Goal: Information Seeking & Learning: Find specific fact

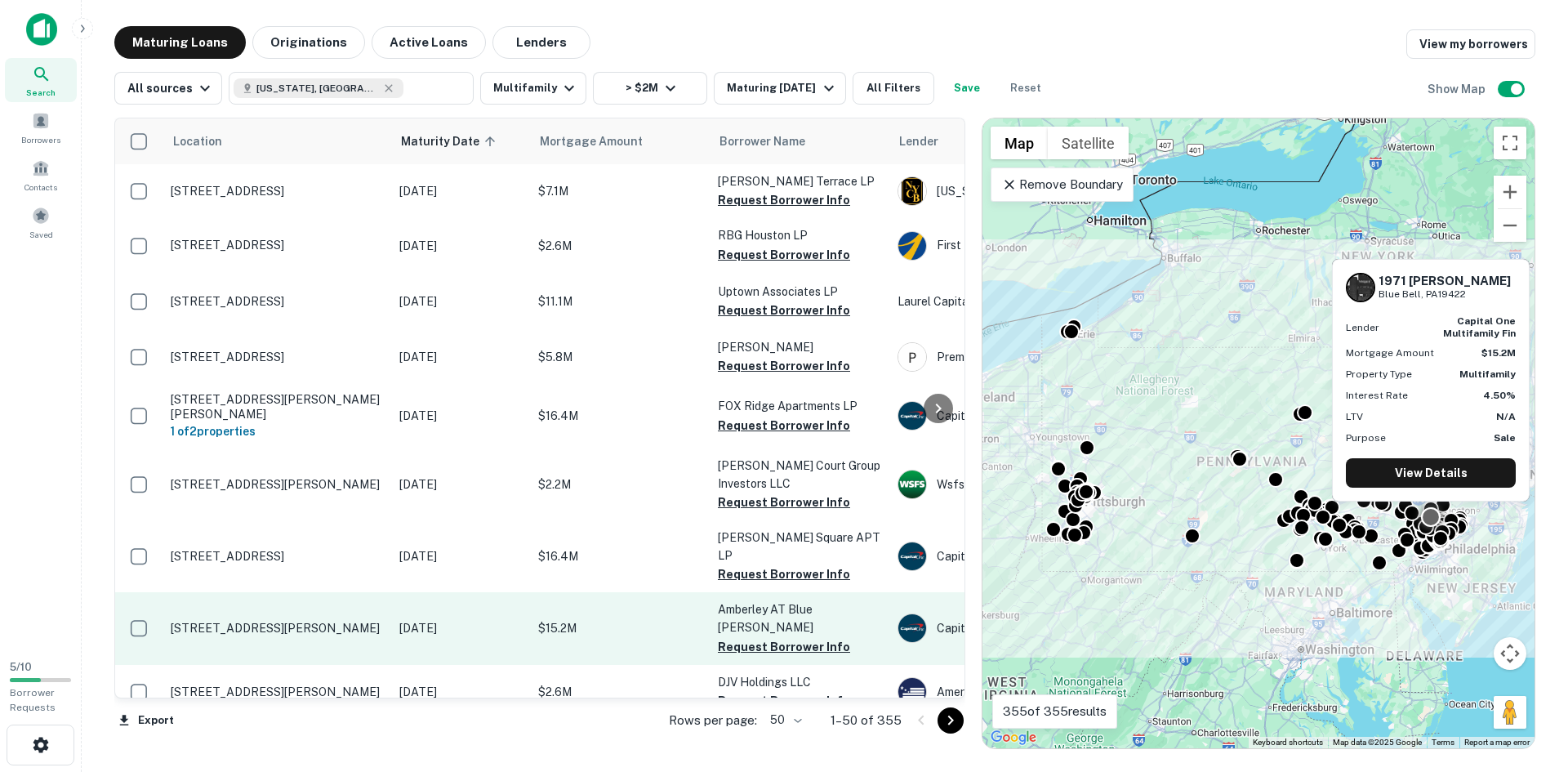
click at [353, 621] on p "[STREET_ADDRESS][PERSON_NAME]" at bounding box center [277, 628] width 212 height 15
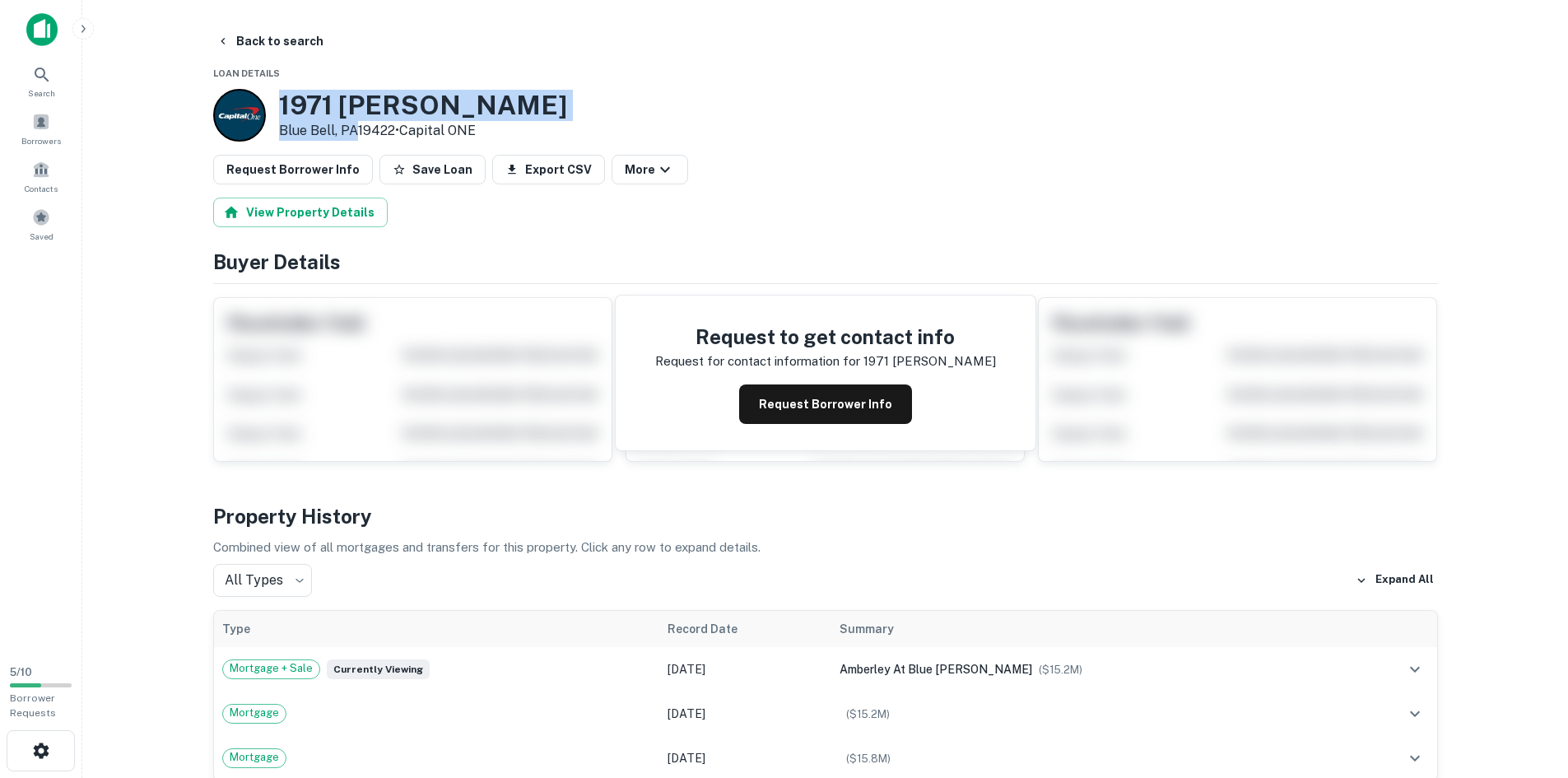
drag, startPoint x: 356, startPoint y: 128, endPoint x: 266, endPoint y: 97, distance: 95.2
click at [266, 97] on div "[STREET_ADDRESS][PERSON_NAME] • Capital ONE" at bounding box center [390, 115] width 354 height 53
copy div "[STREET_ADDRESS][PERSON_NAME]"
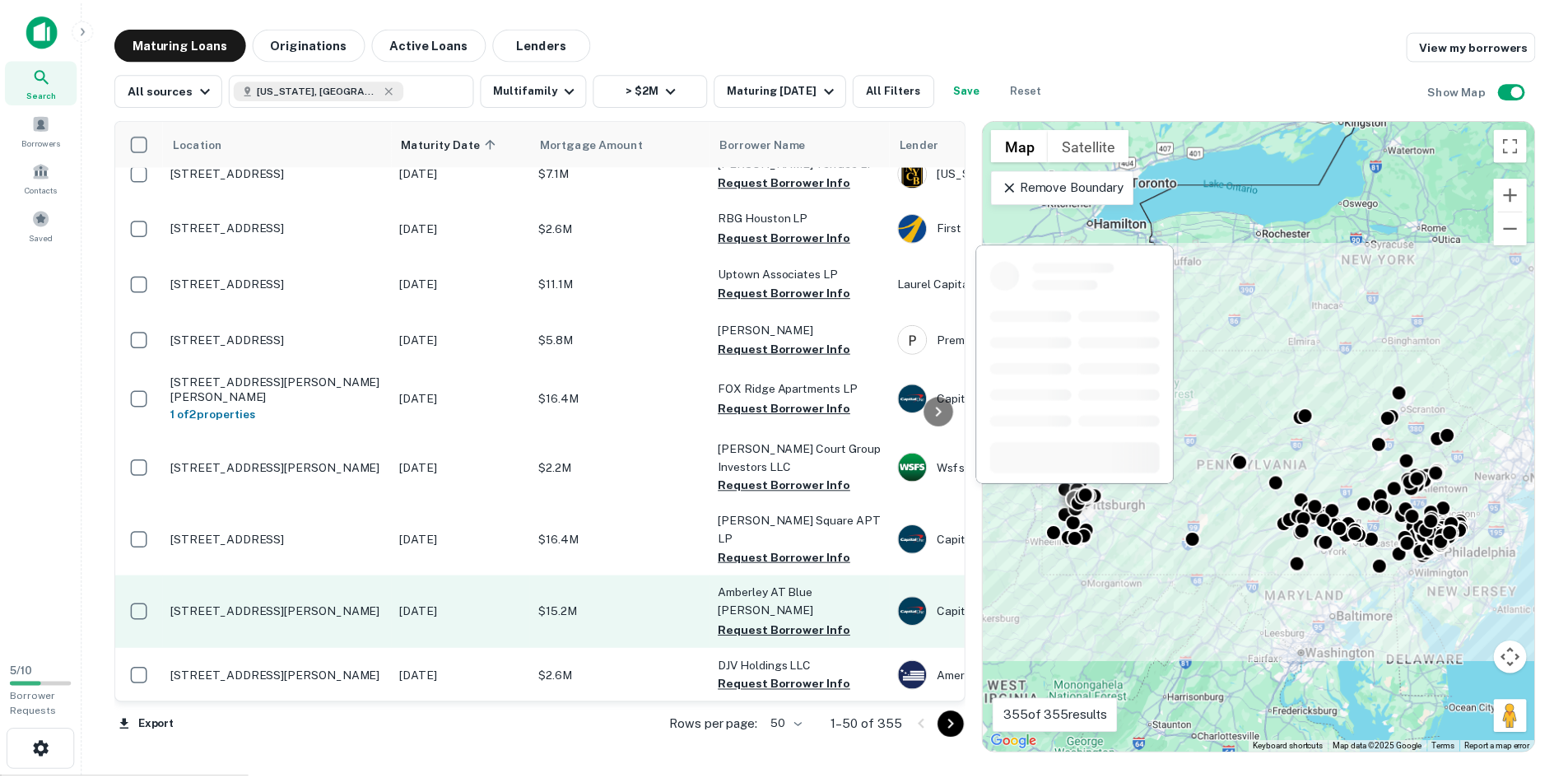
scroll to position [82, 0]
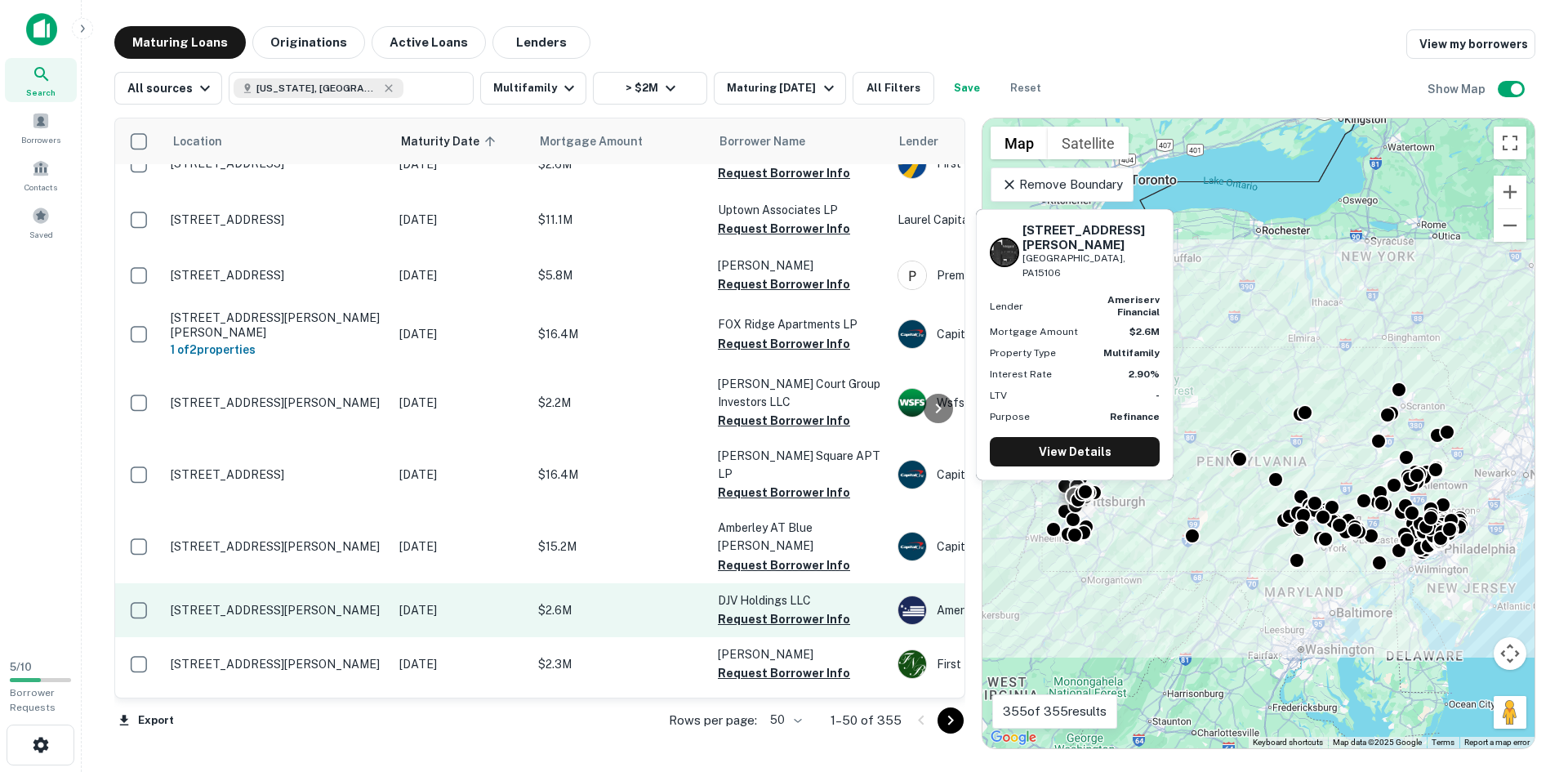
click at [333, 583] on td "[STREET_ADDRESS][PERSON_NAME]" at bounding box center [276, 610] width 228 height 54
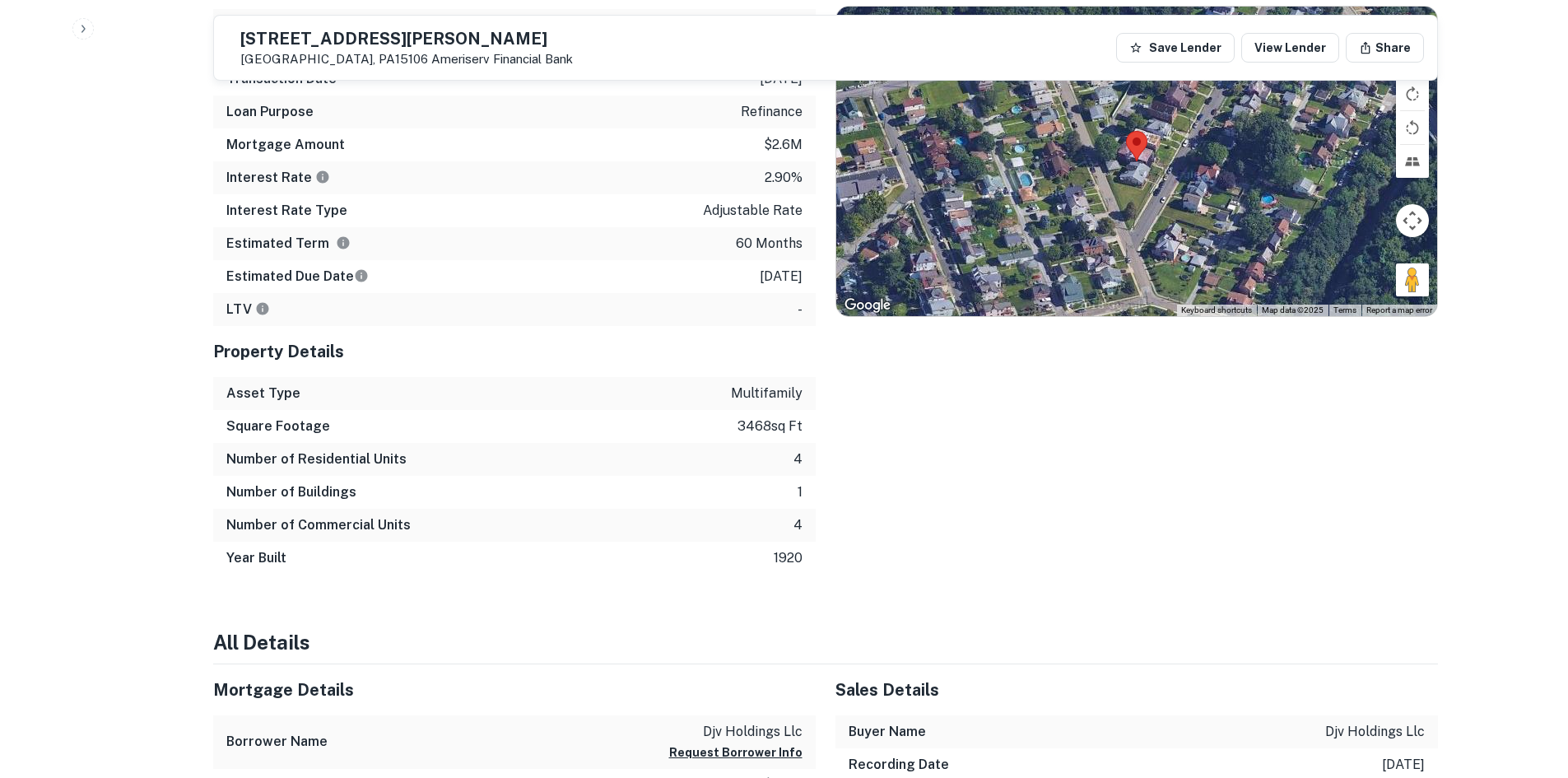
scroll to position [987, 0]
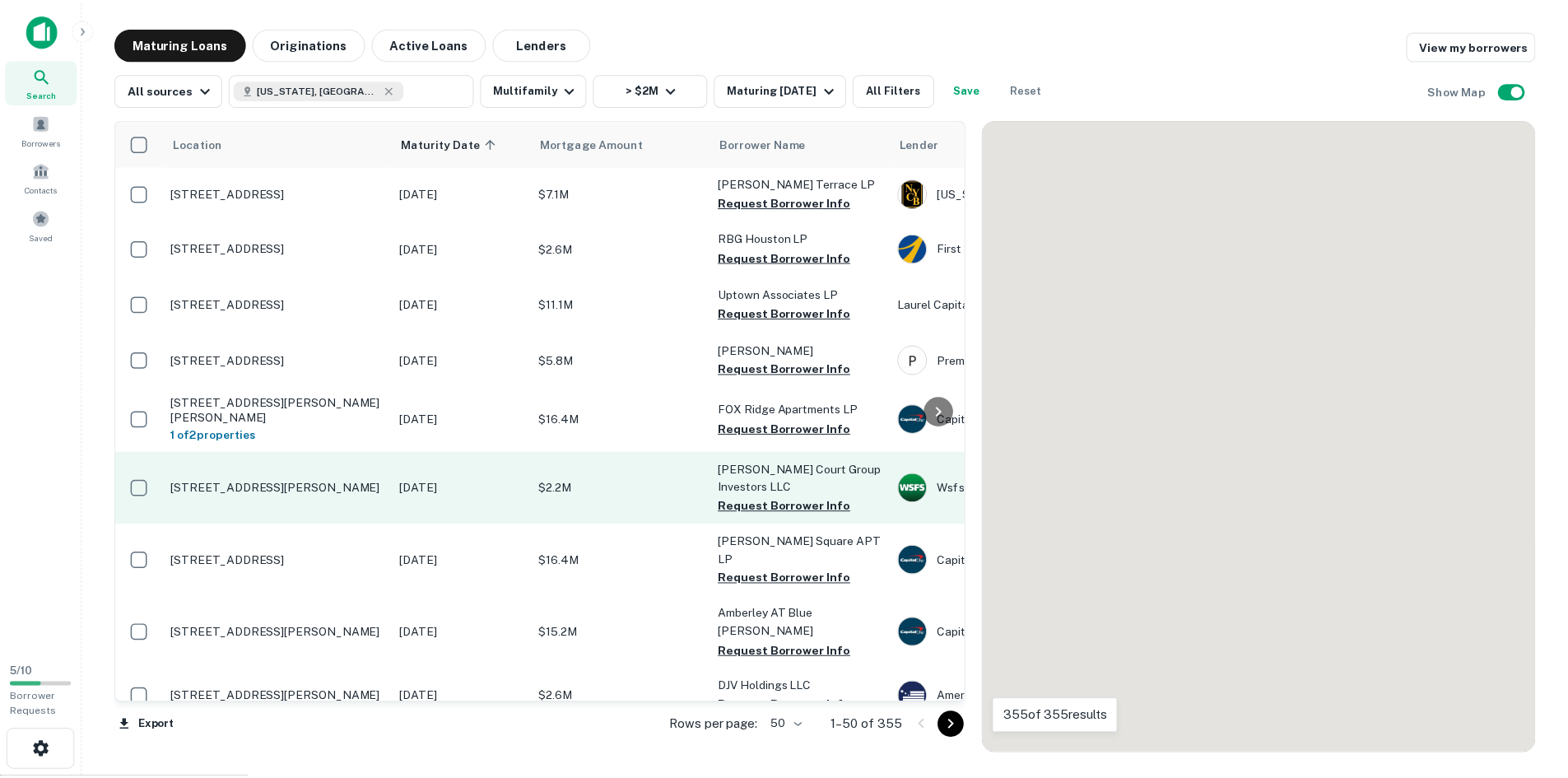
scroll to position [82, 0]
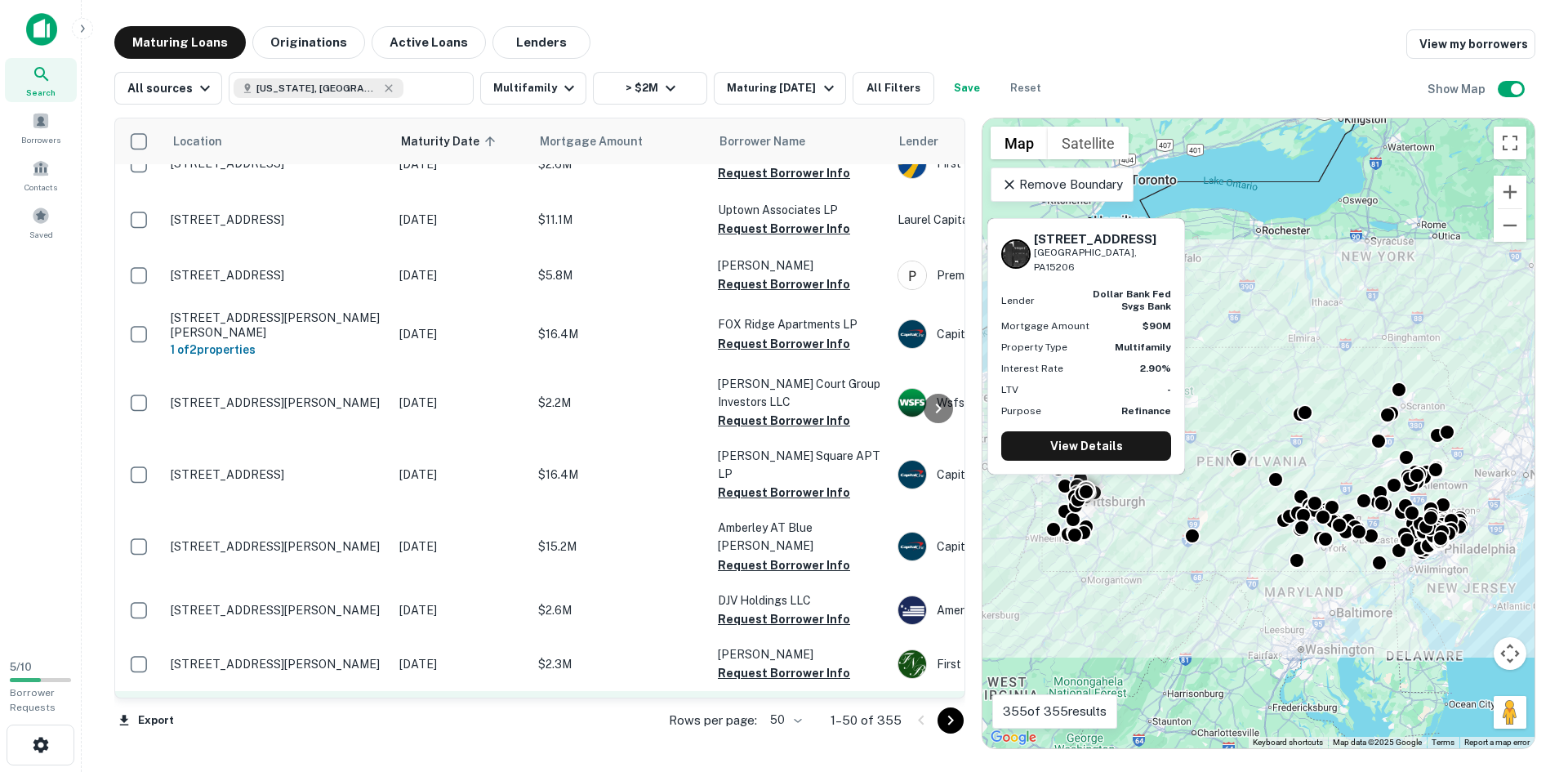
click at [347, 690] on td "[STREET_ADDRESS]" at bounding box center [276, 717] width 228 height 54
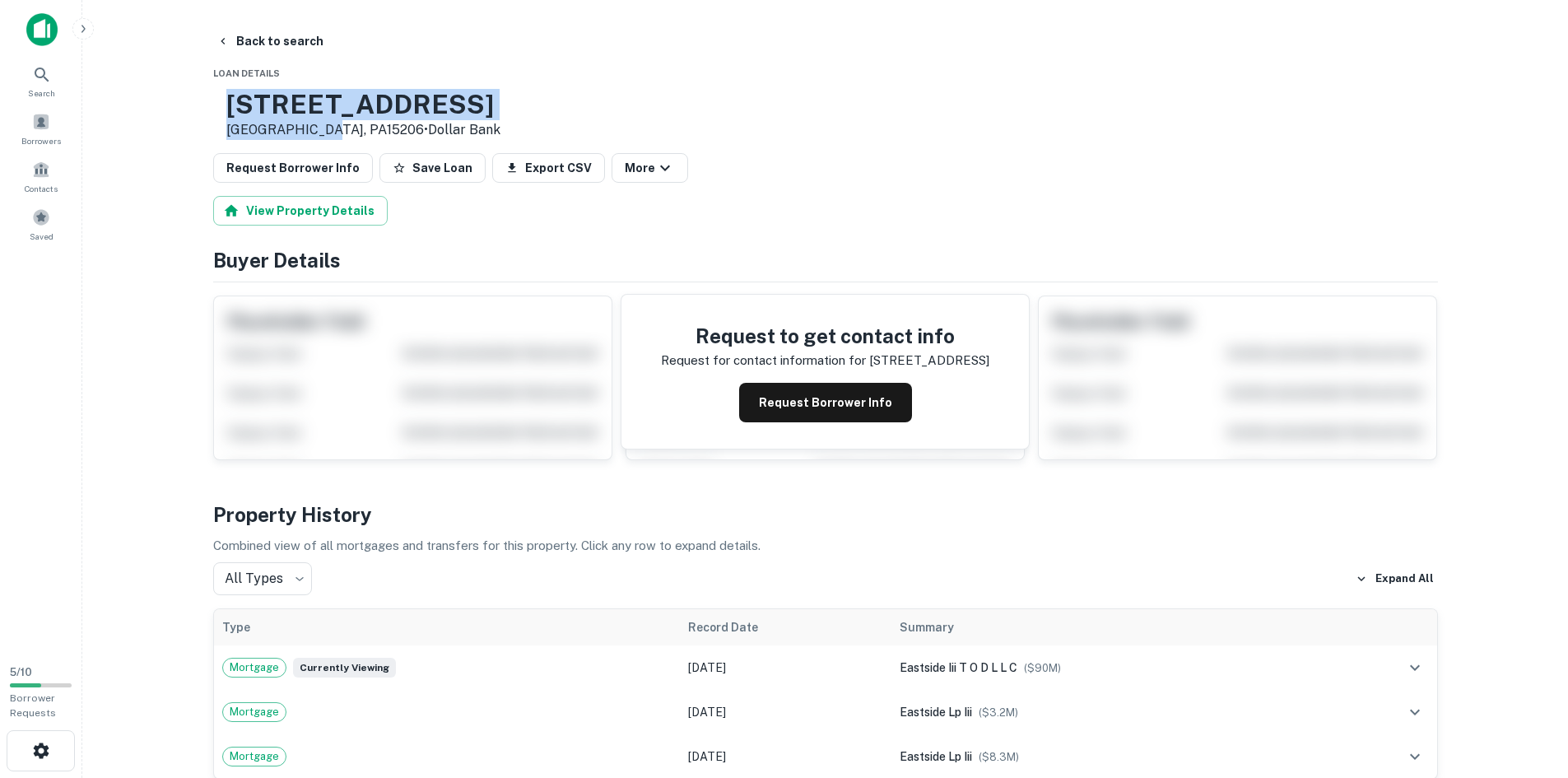
drag, startPoint x: 366, startPoint y: 130, endPoint x: 274, endPoint y: 105, distance: 95.3
click at [274, 105] on div "[STREET_ADDRESS] • Dollar Bank" at bounding box center [356, 115] width 287 height 51
copy div "[STREET_ADDRESS]"
click at [256, 37] on button "Back to search" at bounding box center [270, 41] width 120 height 29
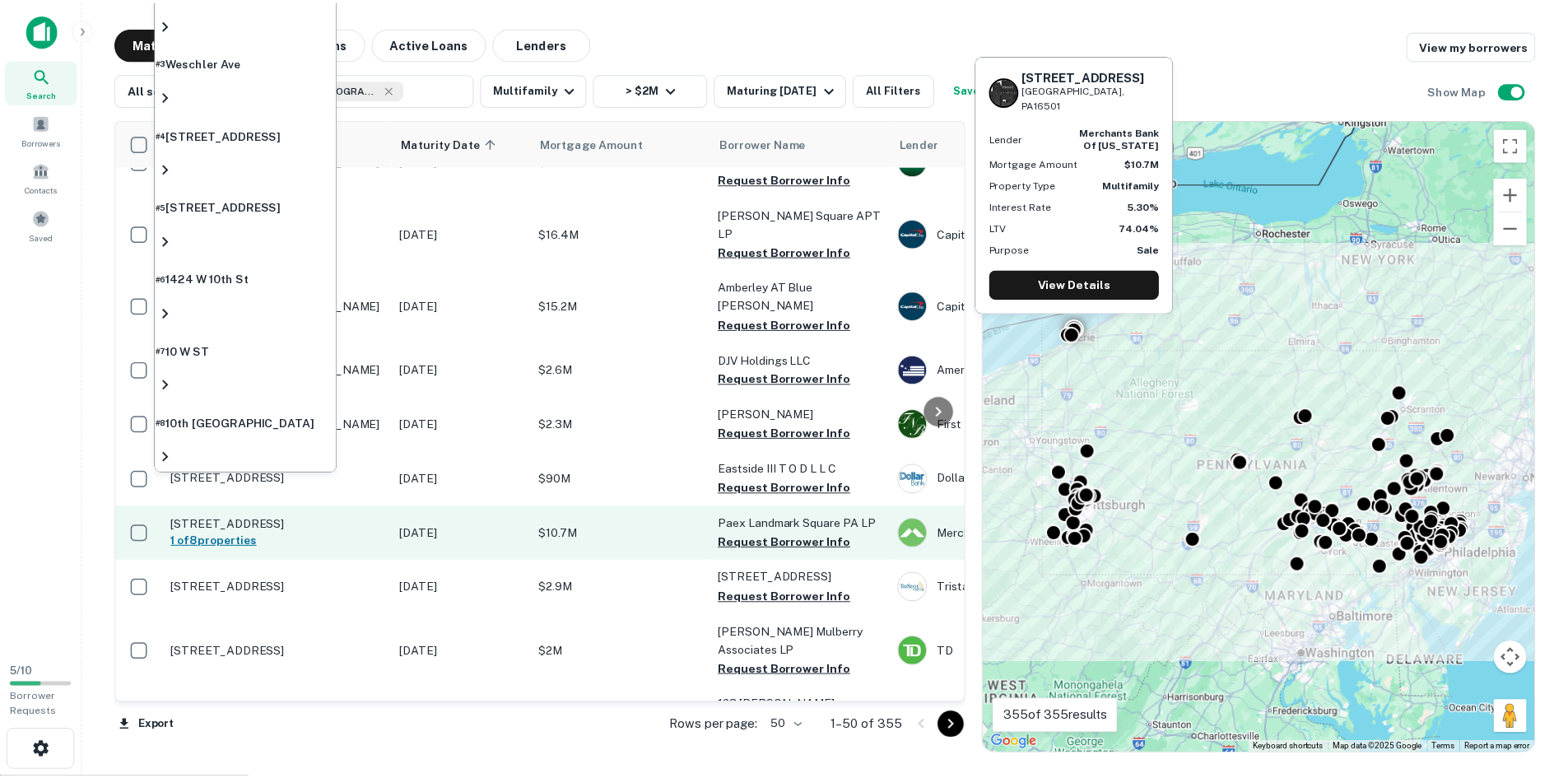
scroll to position [329, 0]
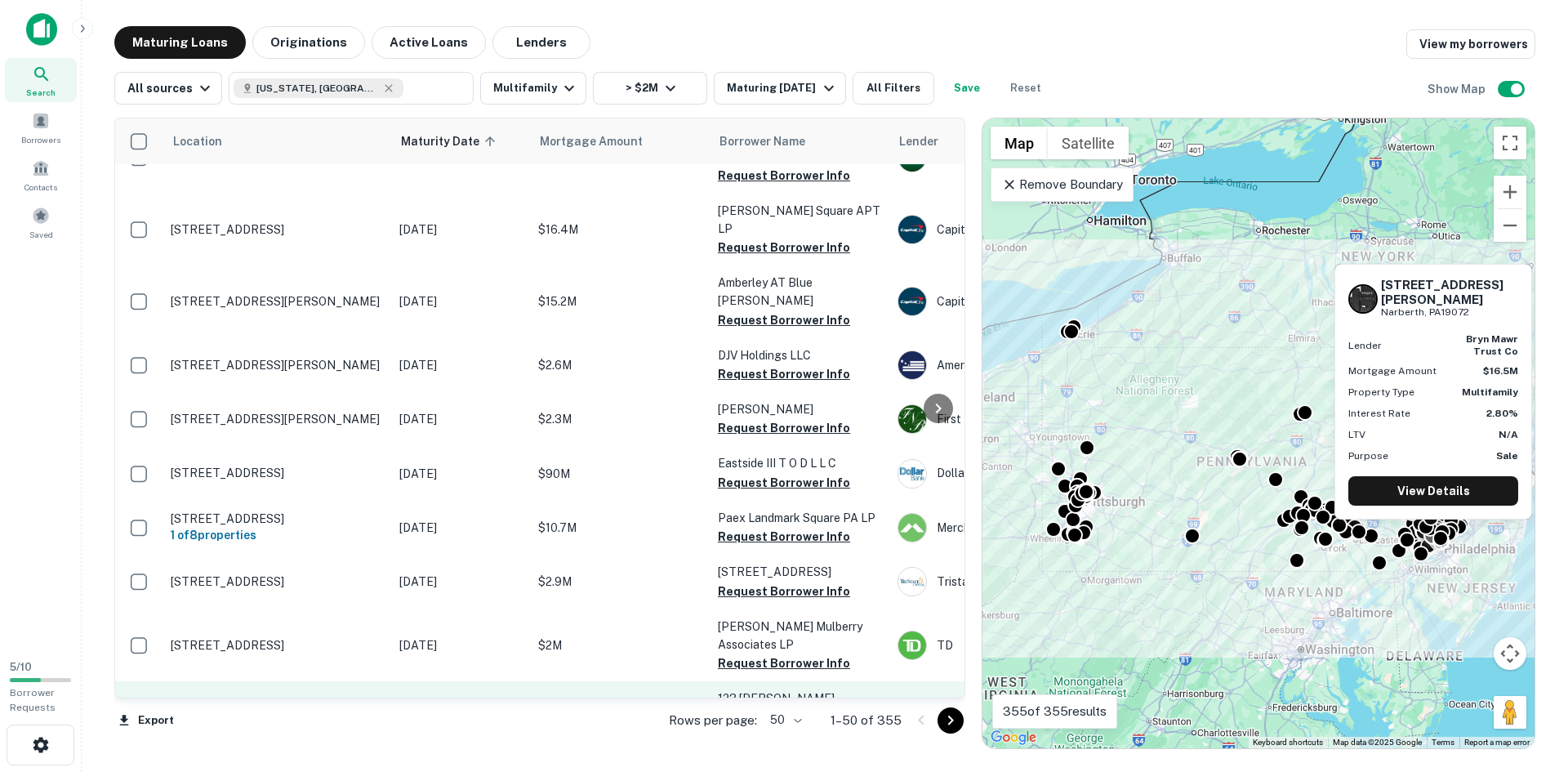
click at [369, 709] on p "[STREET_ADDRESS][PERSON_NAME]" at bounding box center [277, 717] width 212 height 15
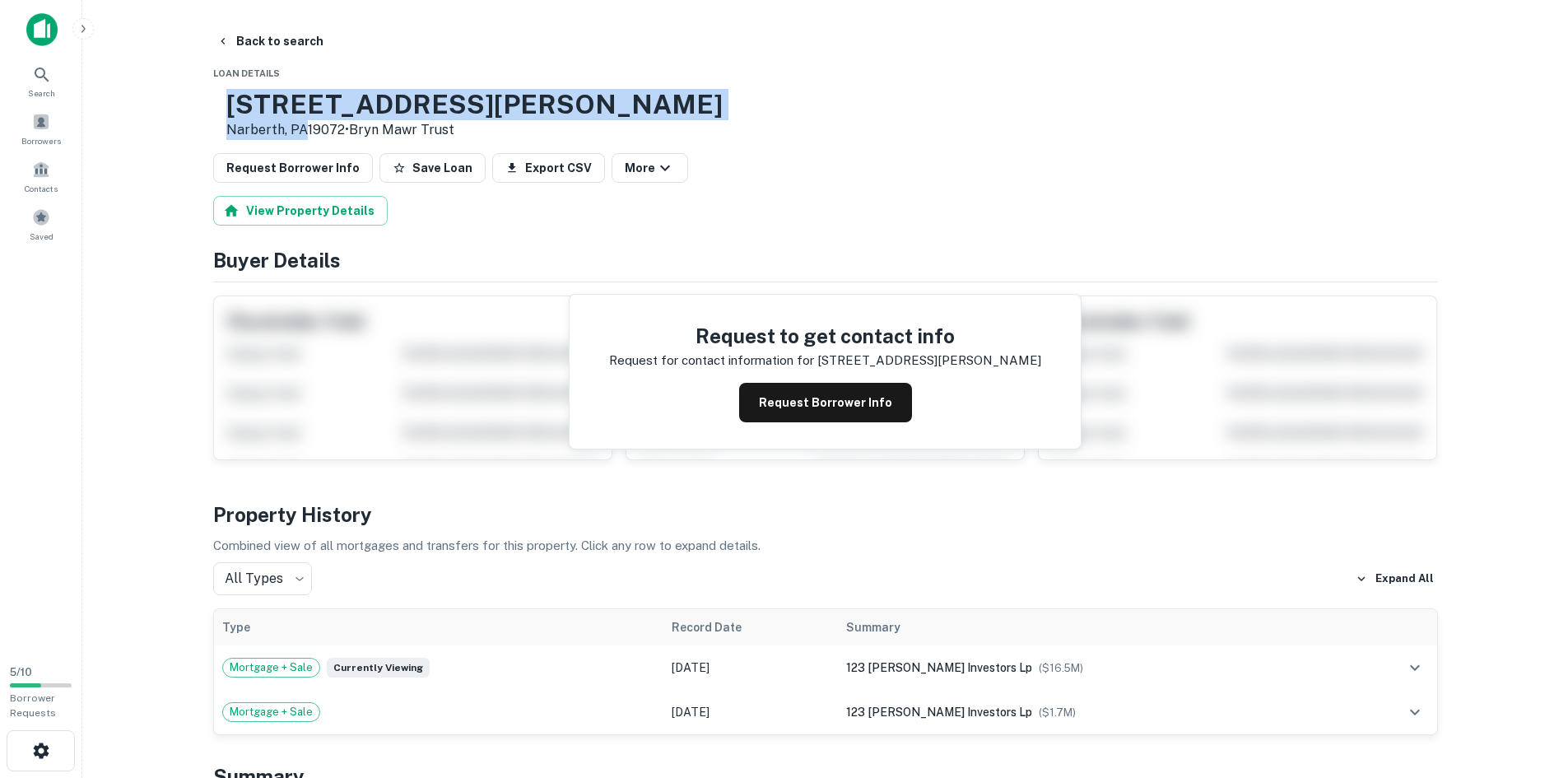
drag, startPoint x: 356, startPoint y: 46, endPoint x: 282, endPoint y: 96, distance: 89.3
click at [282, 96] on div "[STREET_ADDRESS][PERSON_NAME] • Bryn Mawr Trust" at bounding box center [474, 115] width 496 height 51
copy div "[STREET_ADDRESS][PERSON_NAME]"
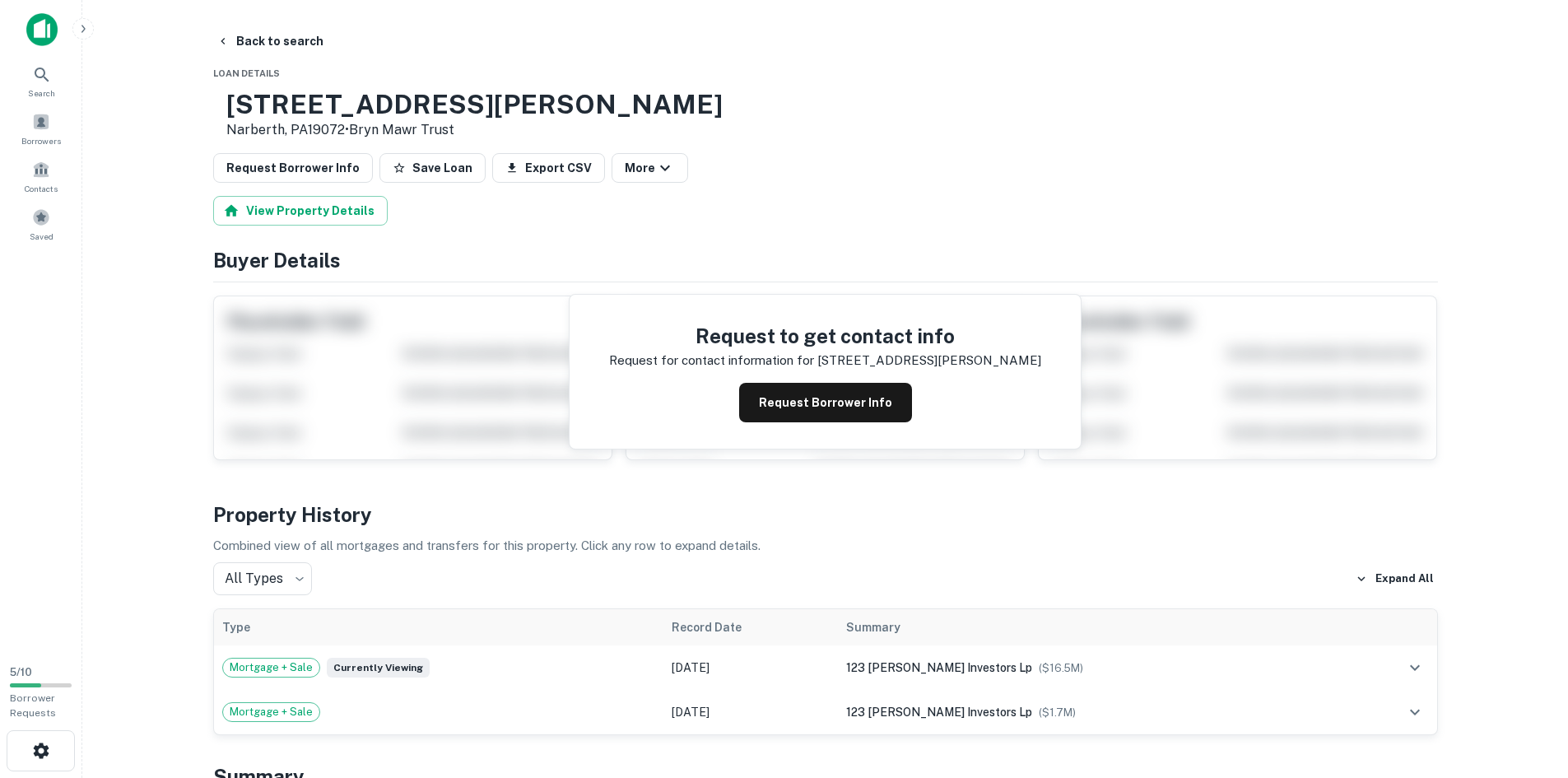
click at [698, 140] on div "[STREET_ADDRESS][PERSON_NAME] • Bryn Mawr Trust" at bounding box center [826, 115] width 1225 height 51
